Goal: Task Accomplishment & Management: Manage account settings

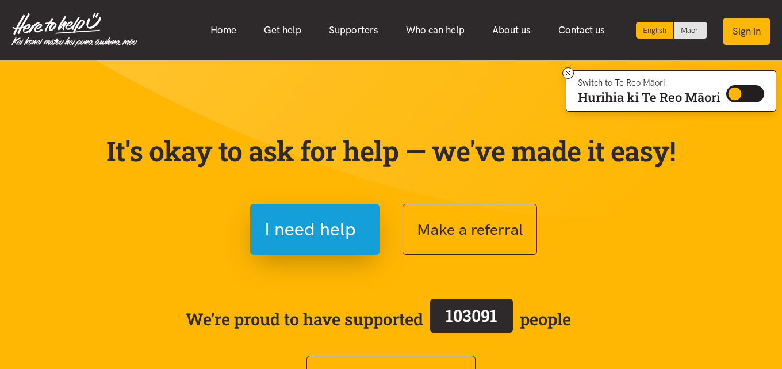
click at [749, 33] on button "Sign in" at bounding box center [747, 31] width 48 height 27
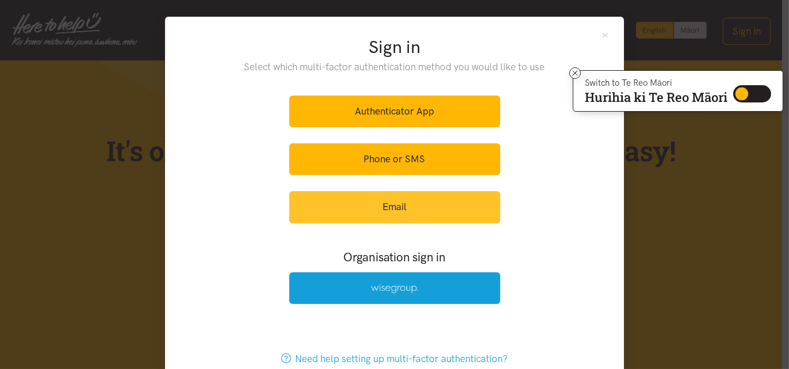
click at [381, 209] on link "Email" at bounding box center [394, 207] width 211 height 32
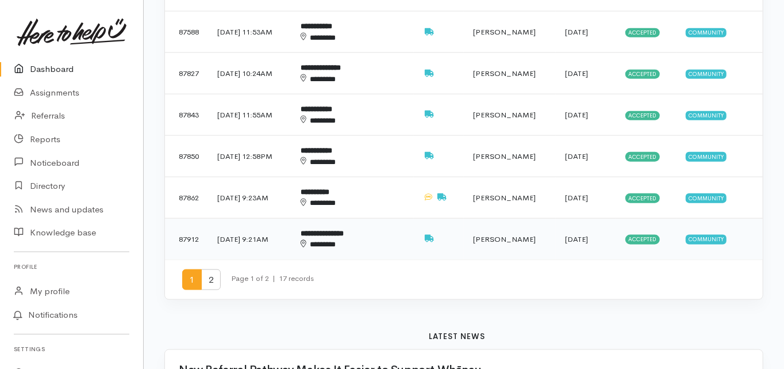
scroll to position [828, 0]
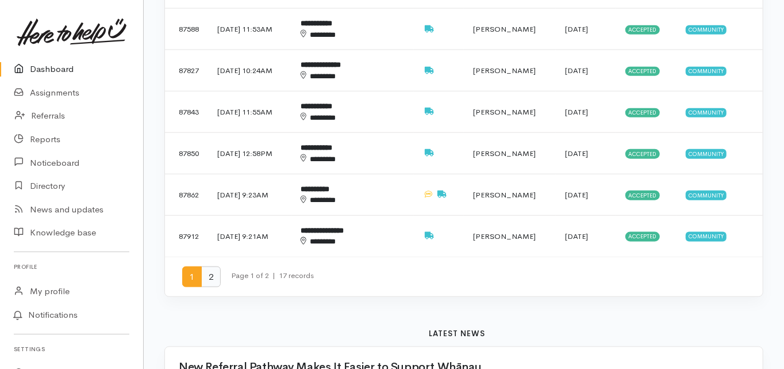
click at [211, 266] on span "2" at bounding box center [211, 276] width 20 height 21
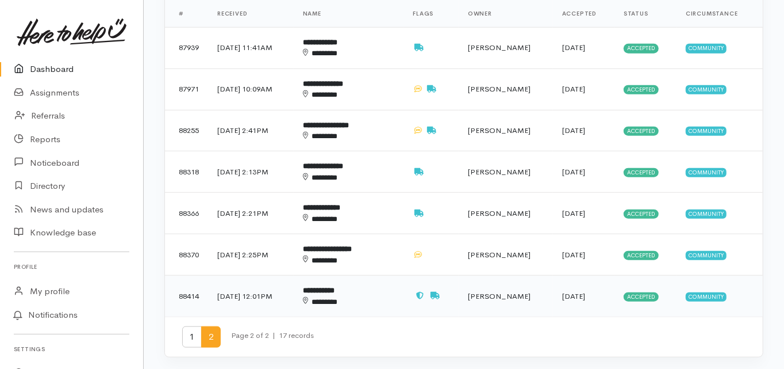
scroll to position [552, 0]
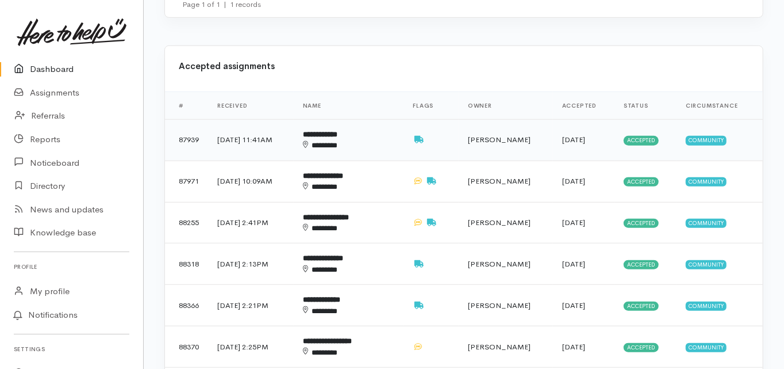
click at [354, 140] on div "********" at bounding box center [341, 145] width 76 height 11
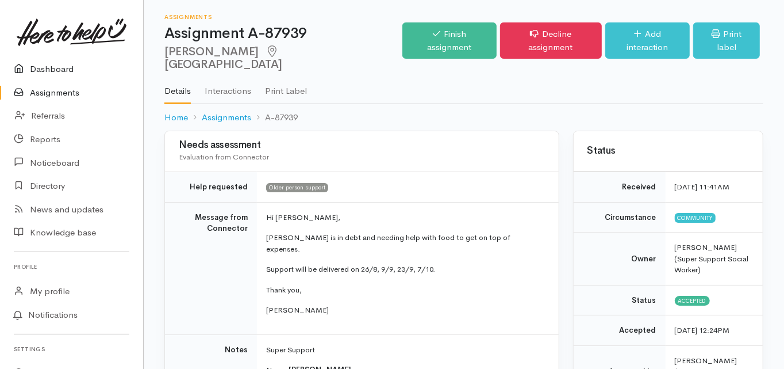
click at [63, 68] on link "Dashboard" at bounding box center [71, 70] width 143 height 24
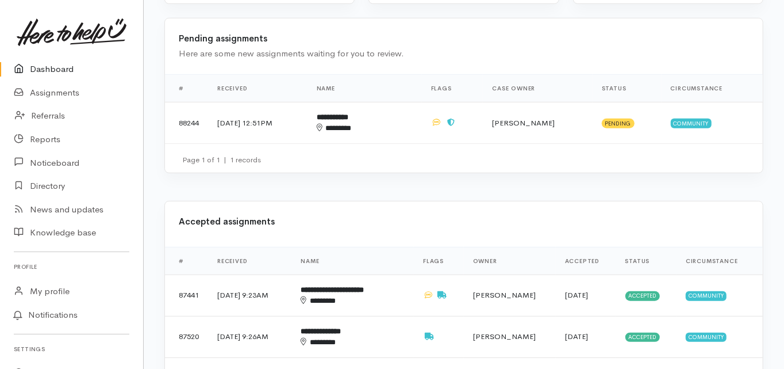
scroll to position [460, 0]
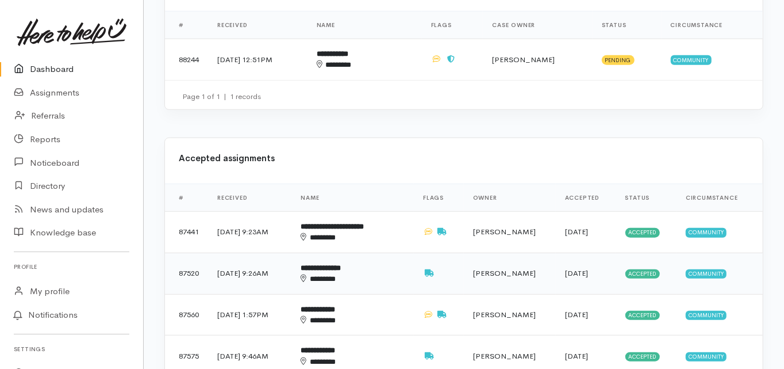
click at [341, 264] on b "**********" at bounding box center [321, 267] width 40 height 7
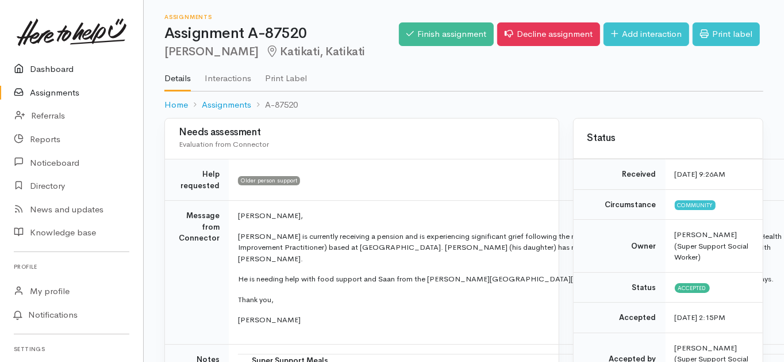
click at [57, 66] on link "Dashboard" at bounding box center [71, 70] width 143 height 24
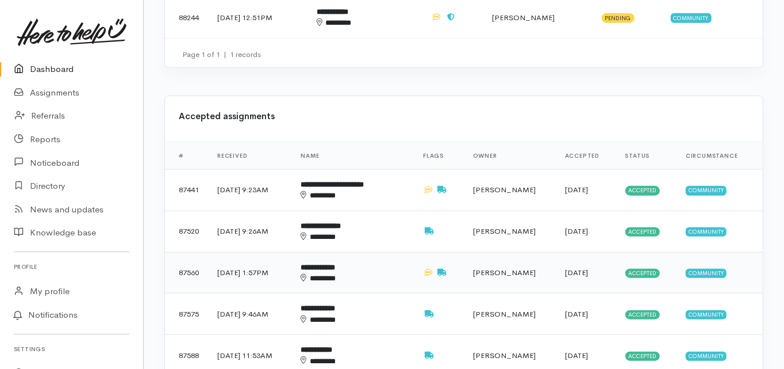
scroll to position [506, 0]
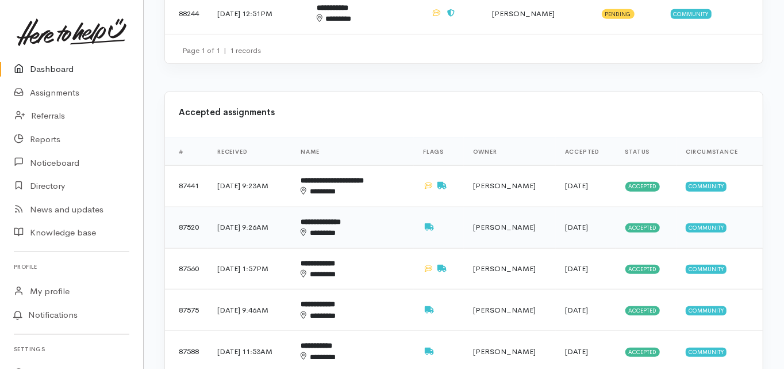
click at [341, 218] on b "**********" at bounding box center [321, 221] width 40 height 7
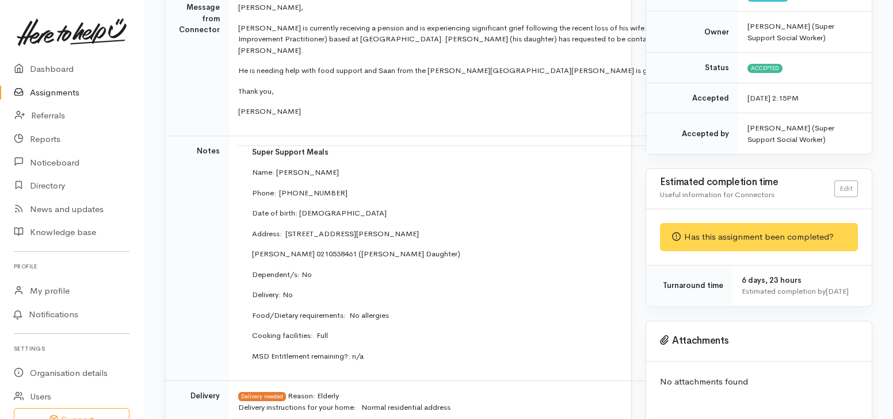
scroll to position [233, 0]
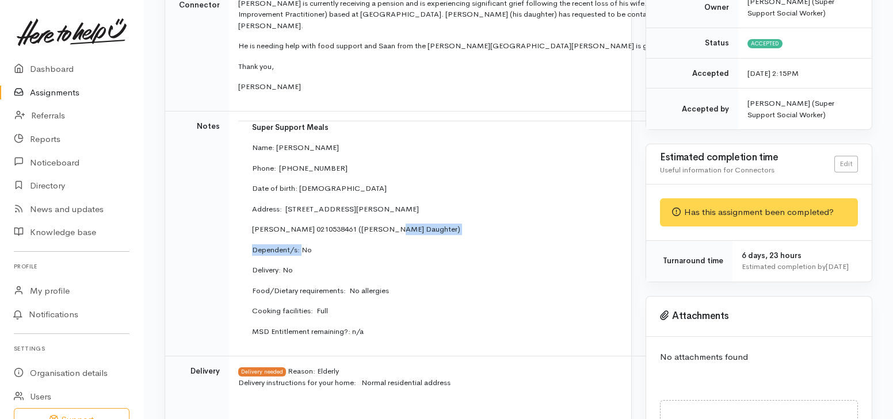
drag, startPoint x: 378, startPoint y: 216, endPoint x: 298, endPoint y: 224, distance: 79.7
click at [298, 224] on td "Super Support Meals Name: Walter Letford Phone:  0277119985 Date of birth: 30/0…" at bounding box center [516, 234] width 557 height 226
click at [371, 223] on td "Super Support Meals Name: Walter Letford Phone:  0277119985 Date of birth: 30/0…" at bounding box center [516, 234] width 557 height 226
drag, startPoint x: 380, startPoint y: 217, endPoint x: 248, endPoint y: 218, distance: 132.3
click at [248, 218] on td "Super Support Meals Name: Walter Letford Phone:  0277119985 Date of birth: 30/0…" at bounding box center [516, 234] width 557 height 226
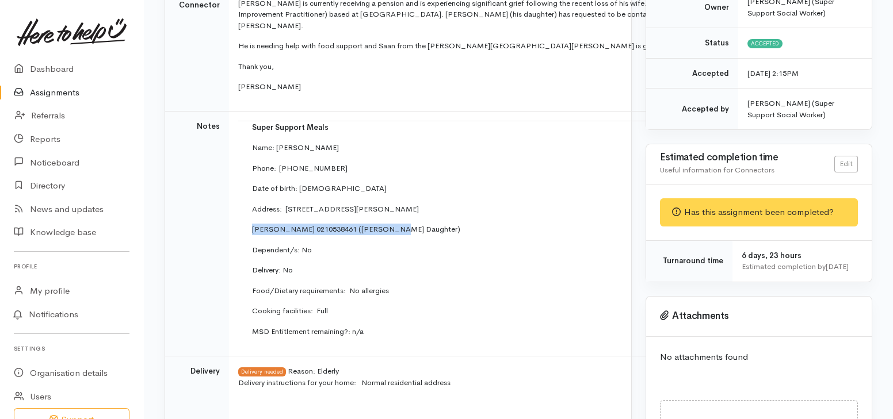
copy p "Helen 0210538461 (Walter's Daughter)"
click at [185, 239] on td "Notes" at bounding box center [197, 234] width 64 height 246
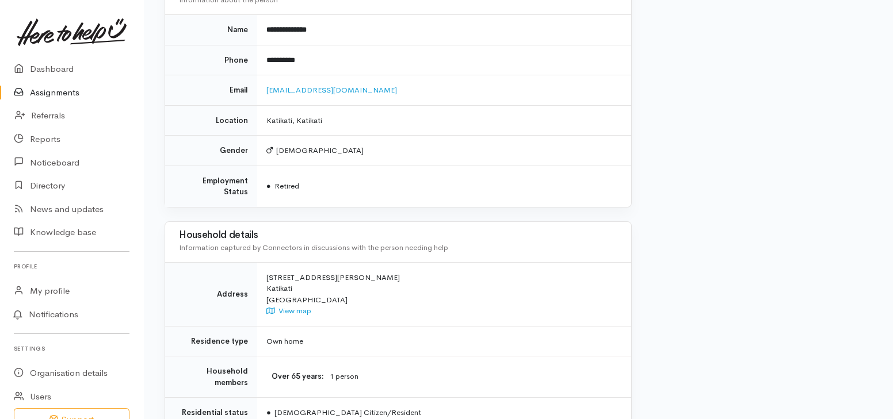
scroll to position [962, 0]
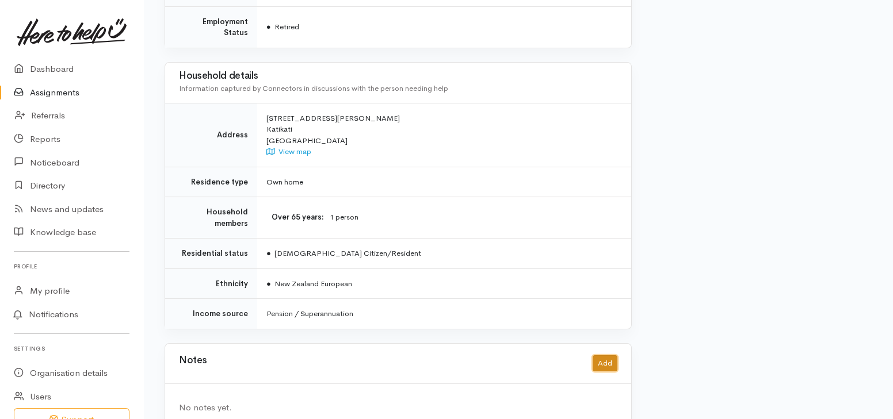
click at [602, 355] on button "Add" at bounding box center [604, 363] width 25 height 17
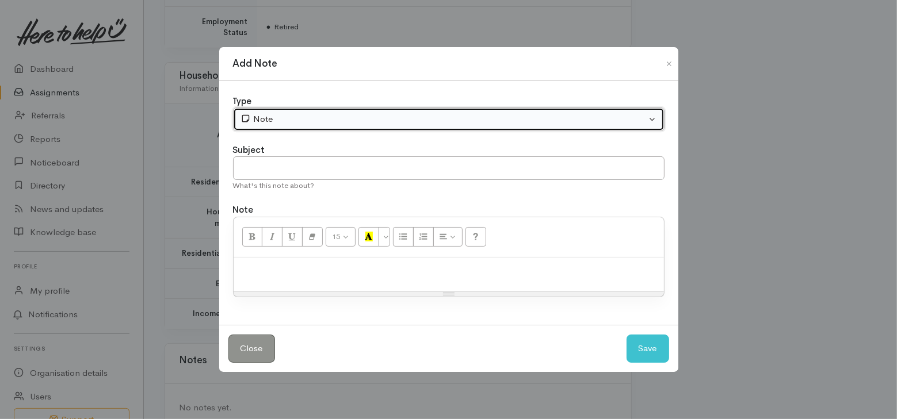
click at [286, 117] on div "Note" at bounding box center [443, 119] width 406 height 13
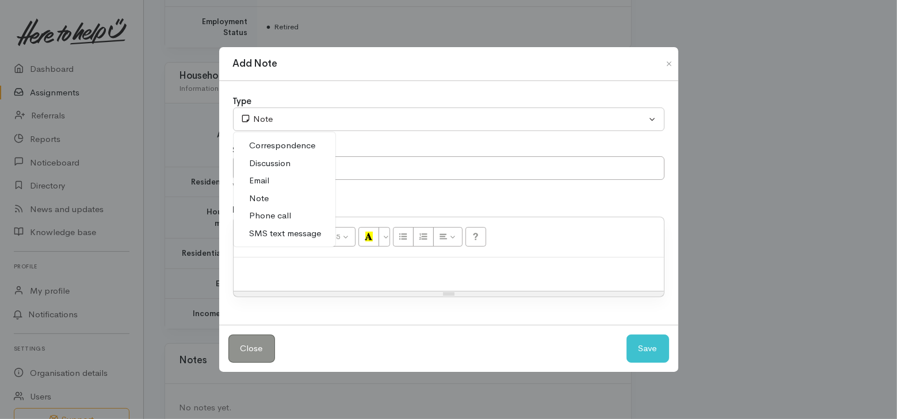
click at [270, 217] on span "Phone call" at bounding box center [271, 215] width 42 height 13
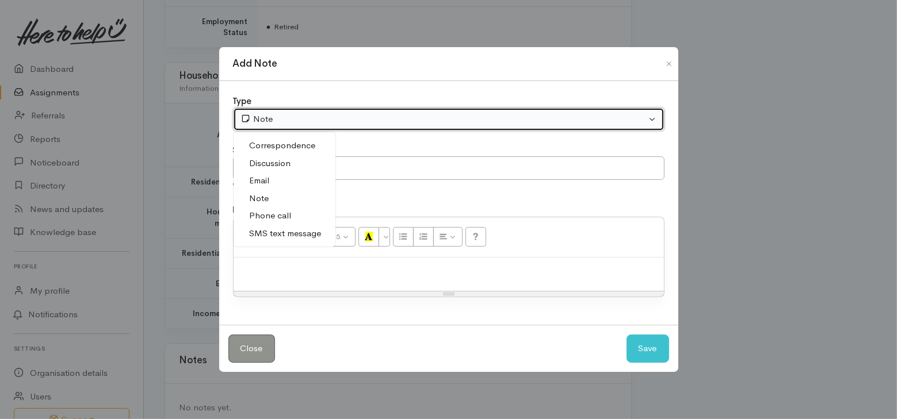
select select "3"
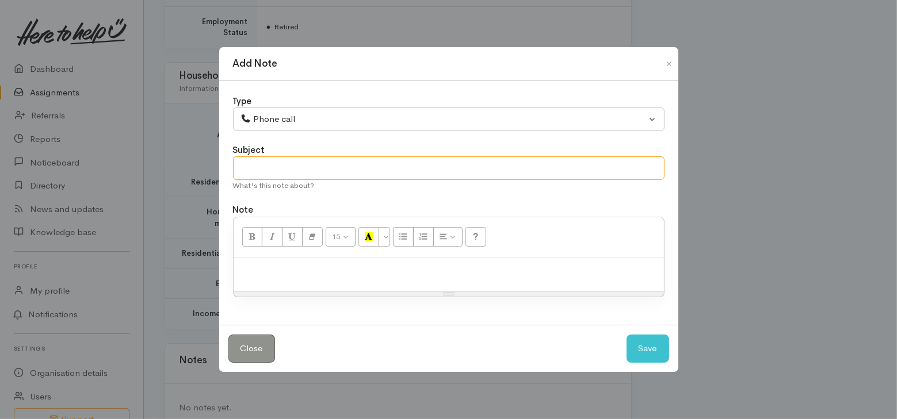
click at [257, 168] on input "text" at bounding box center [448, 168] width 431 height 24
type input "No further support needed"
click at [274, 263] on p at bounding box center [448, 269] width 419 height 13
paste div
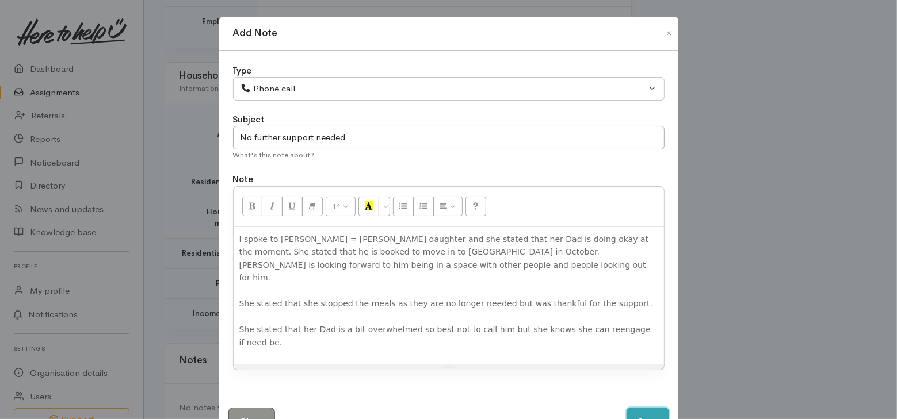
click at [640, 368] on button "Save" at bounding box center [647, 422] width 43 height 28
select select "1"
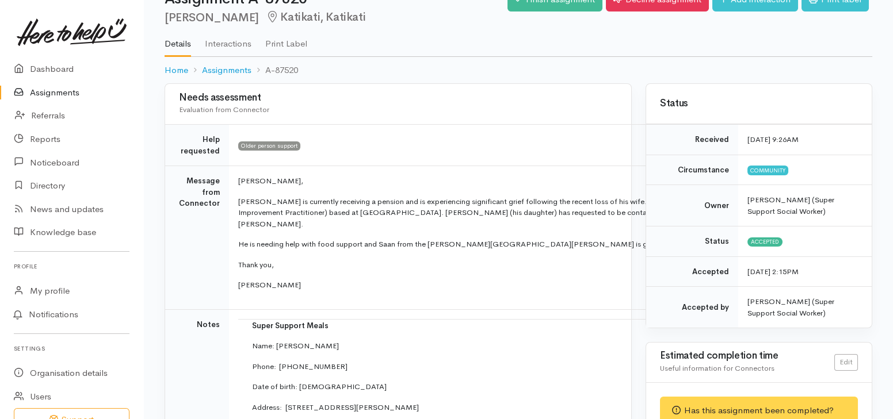
scroll to position [0, 0]
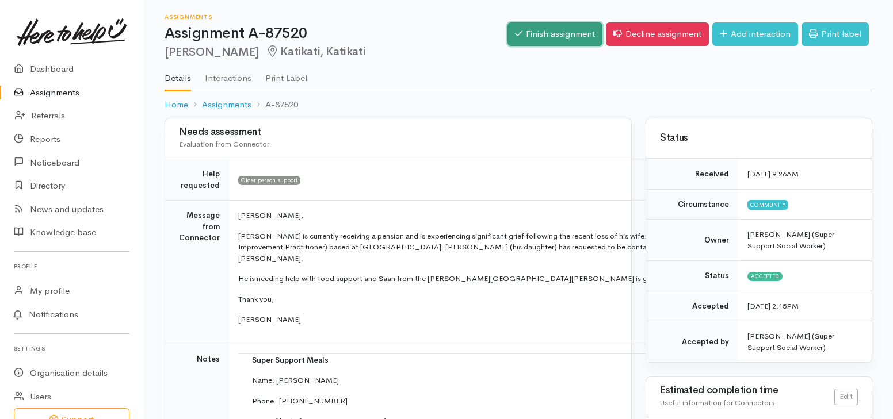
click at [548, 39] on link "Finish assignment" at bounding box center [554, 34] width 95 height 24
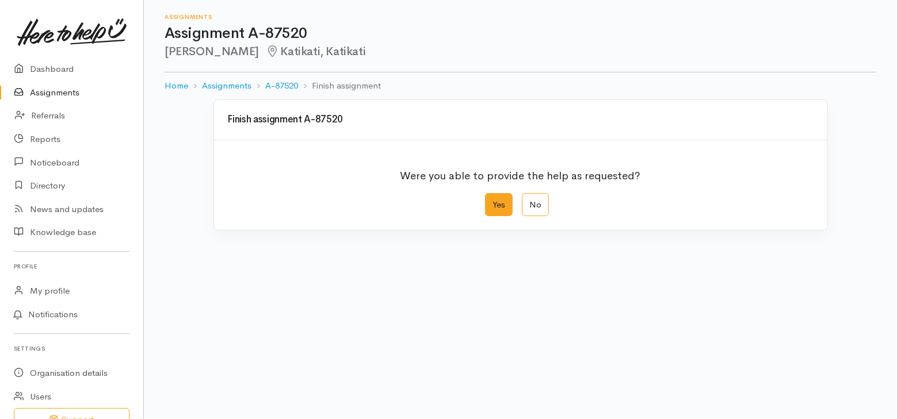
click at [491, 201] on label "Yes" at bounding box center [499, 205] width 28 height 24
click at [491, 201] on input "Yes" at bounding box center [488, 196] width 7 height 7
radio input "true"
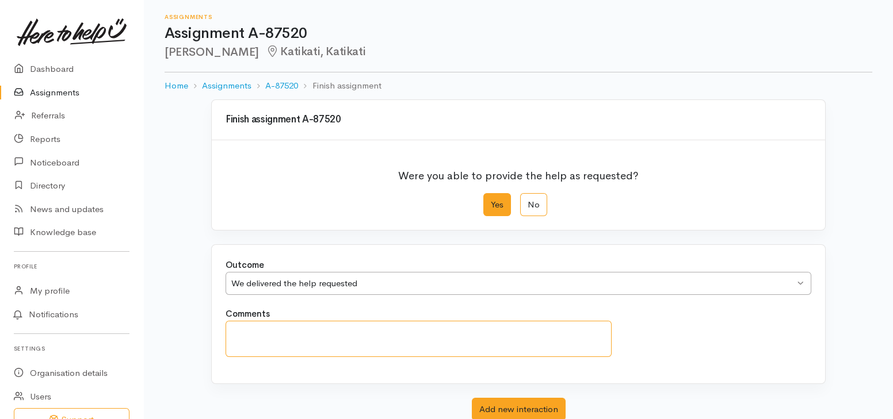
paste textarea "I spoke to Helen = Walter's daughter and she stated that her Dad is doing okay …"
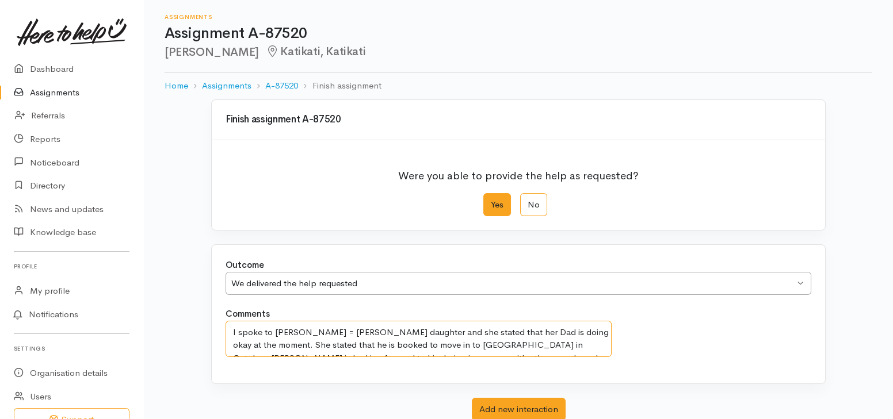
scroll to position [21, 0]
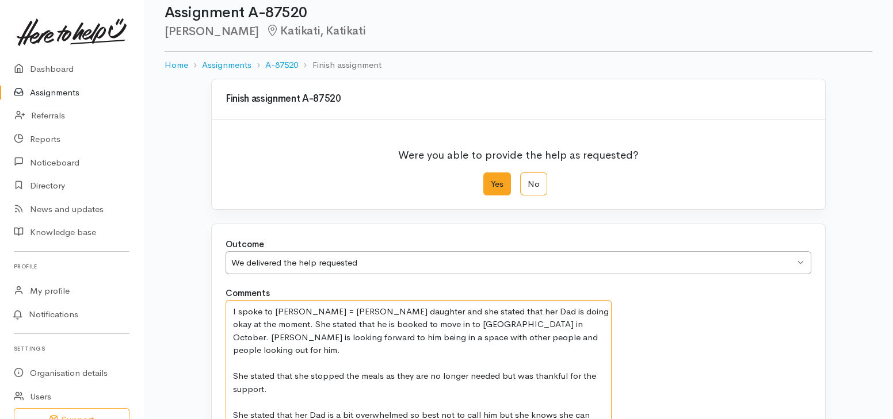
type textarea "I spoke to Helen = Walter's daughter and she stated that her Dad is doing okay …"
click at [197, 354] on div "Finish assignment A-87520 Were you able to provide the help as requested? Yes N…" at bounding box center [518, 318] width 656 height 478
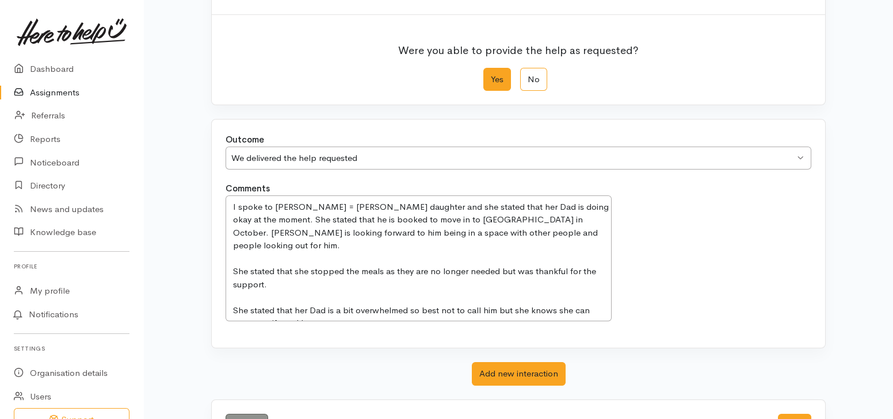
scroll to position [169, 0]
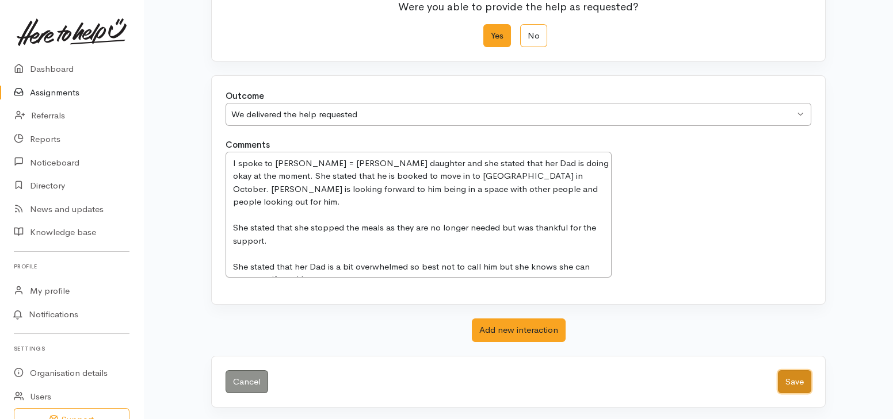
click at [791, 381] on button "Save" at bounding box center [793, 382] width 33 height 24
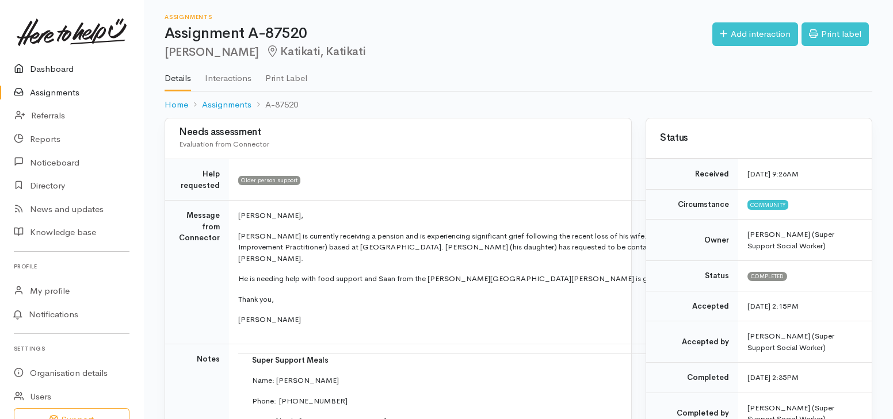
click at [68, 68] on link "Dashboard" at bounding box center [71, 70] width 143 height 24
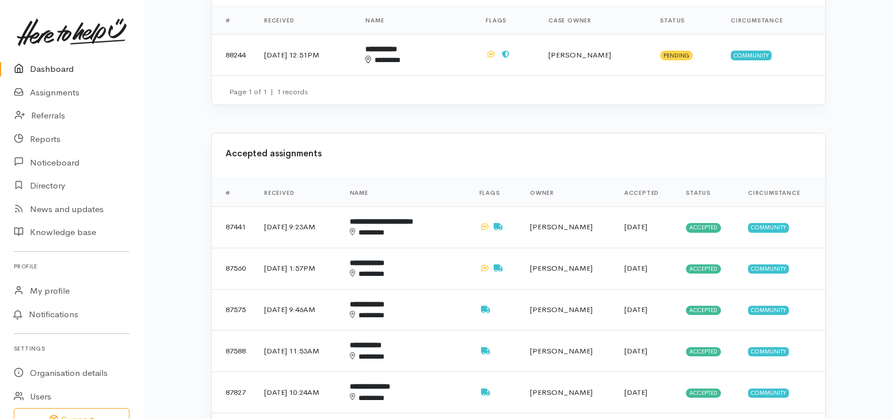
scroll to position [470, 0]
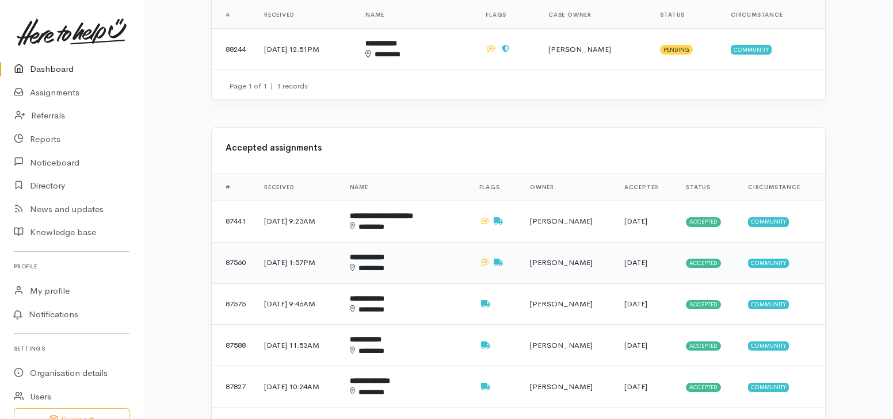
click at [384, 254] on b "**********" at bounding box center [367, 257] width 35 height 7
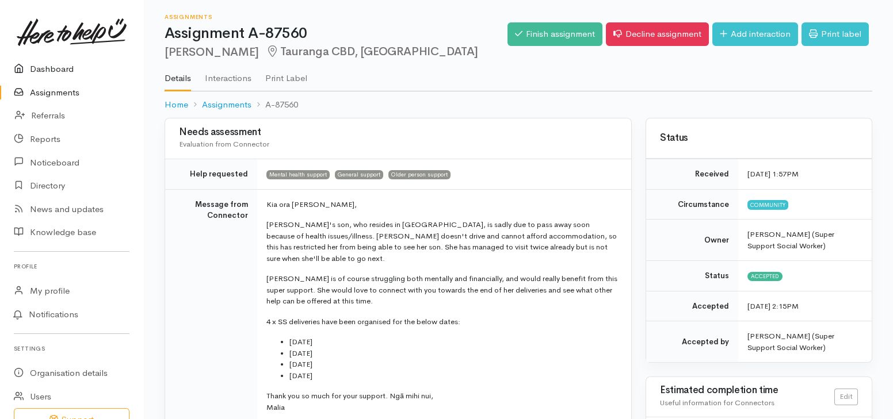
click at [51, 71] on link "Dashboard" at bounding box center [71, 70] width 143 height 24
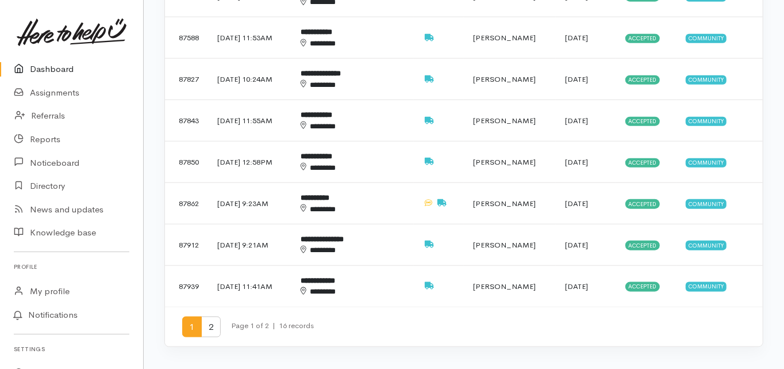
scroll to position [782, 0]
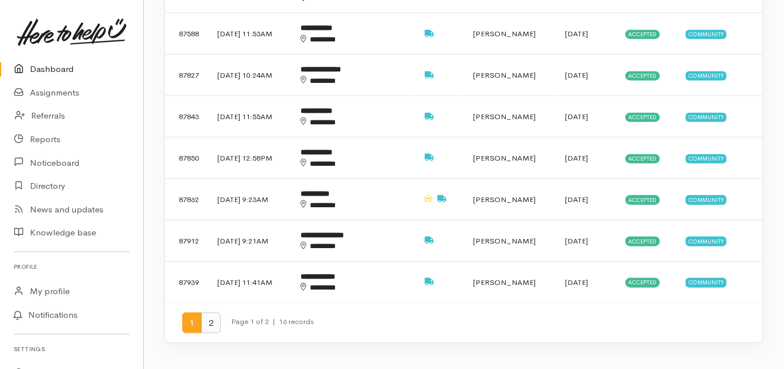
click at [204, 312] on span "2" at bounding box center [211, 322] width 20 height 21
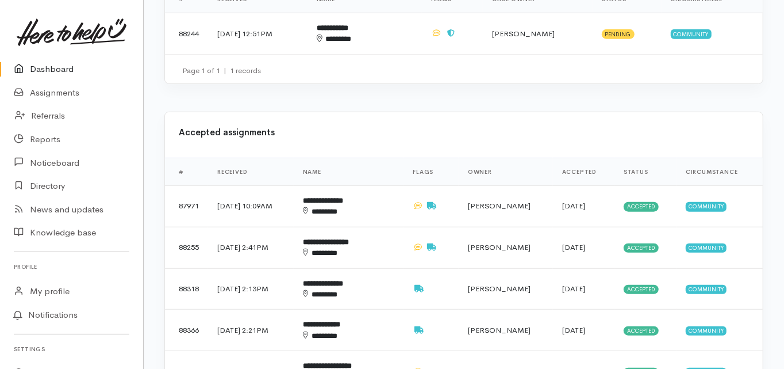
scroll to position [598, 0]
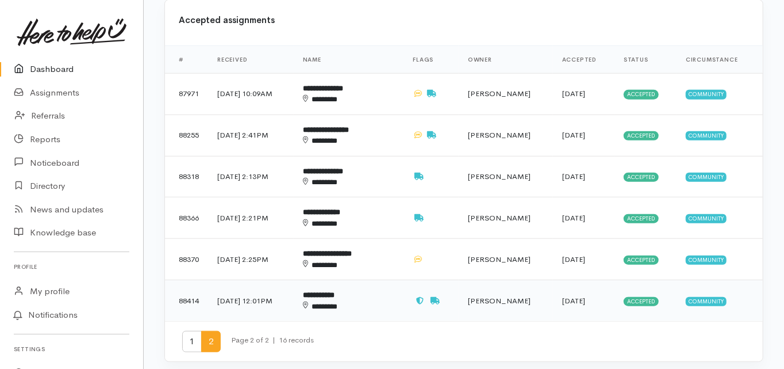
click at [335, 291] on b "**********" at bounding box center [319, 294] width 32 height 7
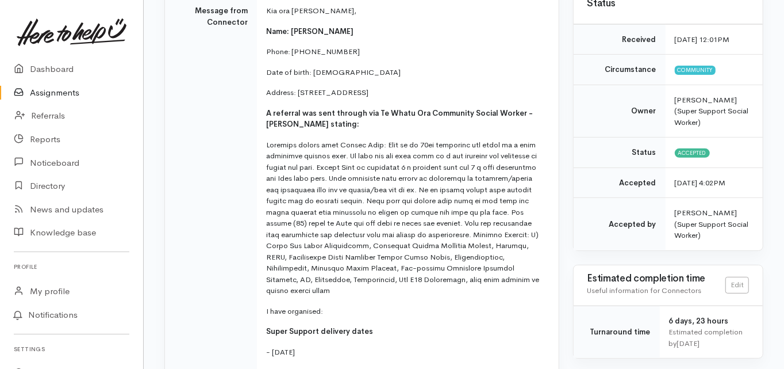
scroll to position [230, 0]
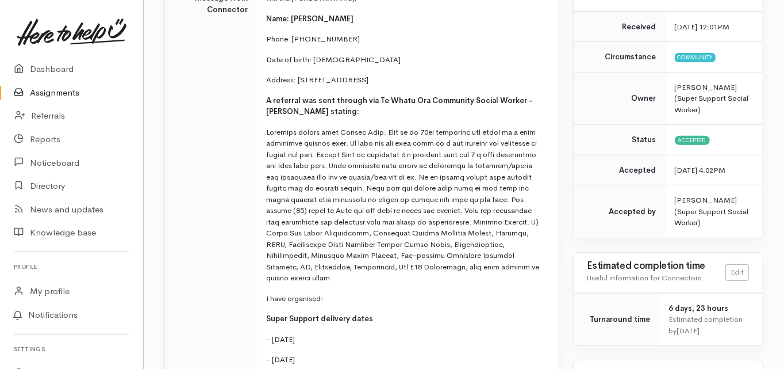
click at [219, 156] on td "Message from Connector" at bounding box center [211, 251] width 92 height 537
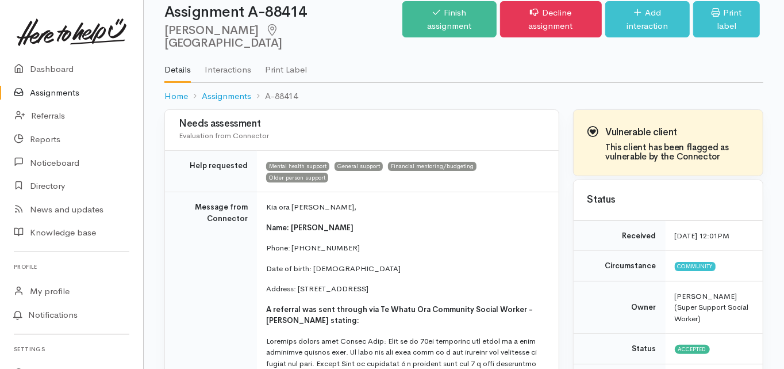
scroll to position [0, 0]
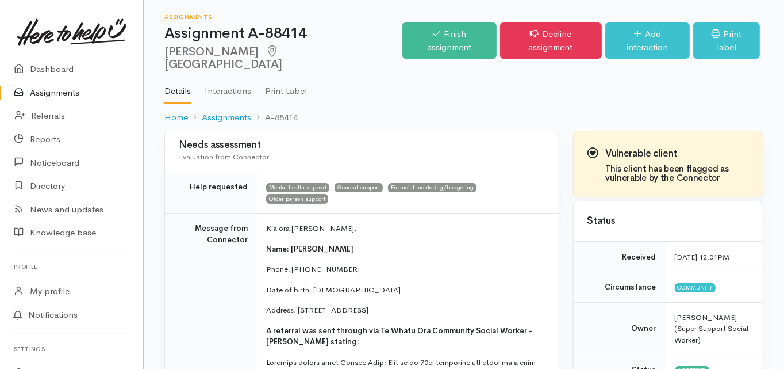
click at [60, 70] on link "Dashboard" at bounding box center [71, 70] width 143 height 24
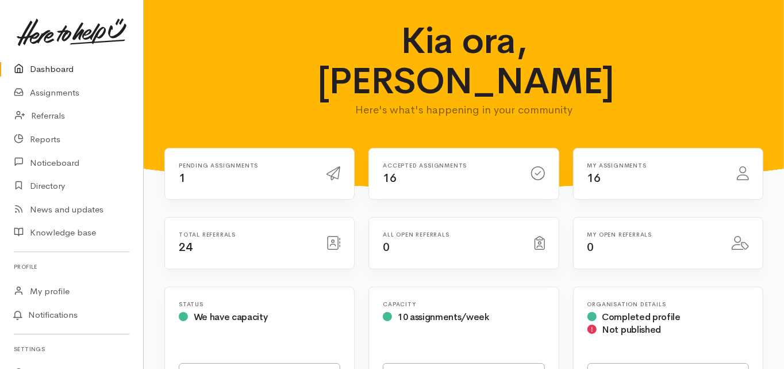
click at [66, 71] on link "Dashboard" at bounding box center [71, 70] width 143 height 24
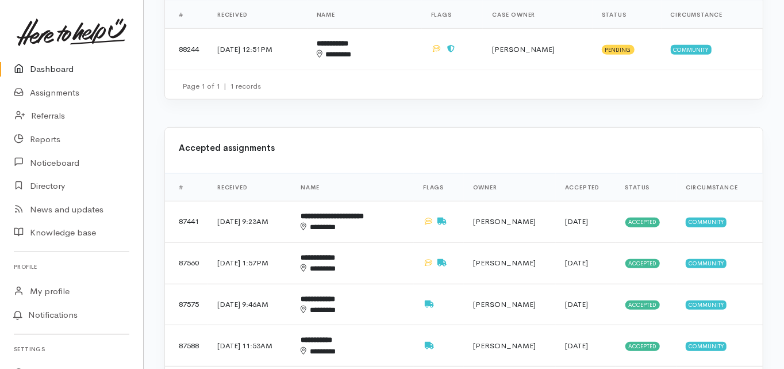
scroll to position [460, 0]
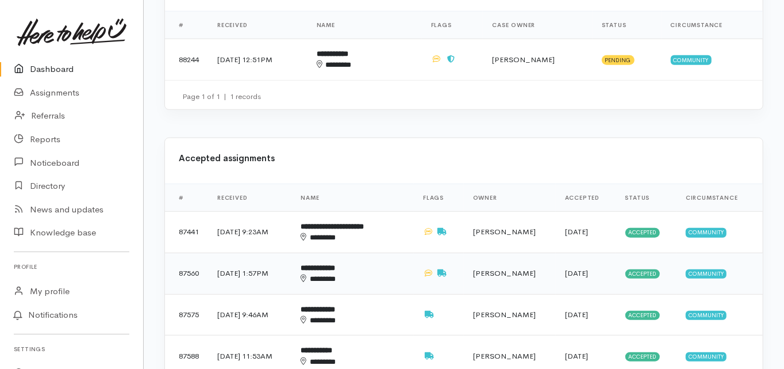
click at [335, 264] on b "**********" at bounding box center [318, 267] width 35 height 7
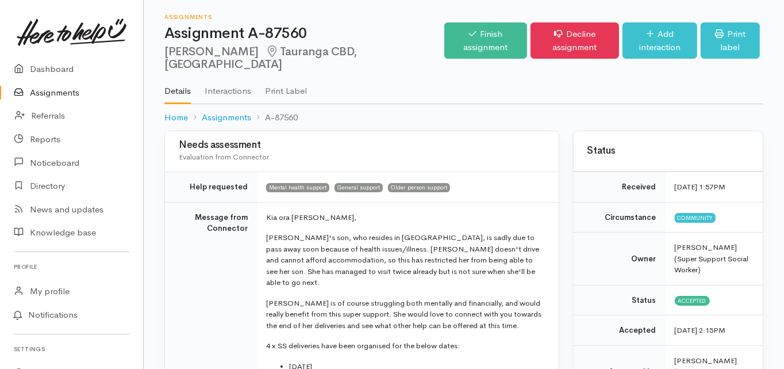
click at [56, 66] on link "Dashboard" at bounding box center [71, 70] width 143 height 24
